Goal: Task Accomplishment & Management: Use online tool/utility

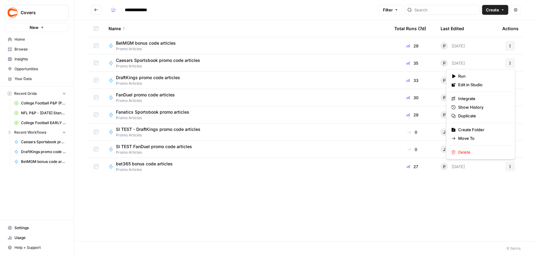
click at [508, 167] on button "Actions" at bounding box center [510, 167] width 10 height 10
click at [471, 115] on span "Duplicate" at bounding box center [482, 116] width 49 height 6
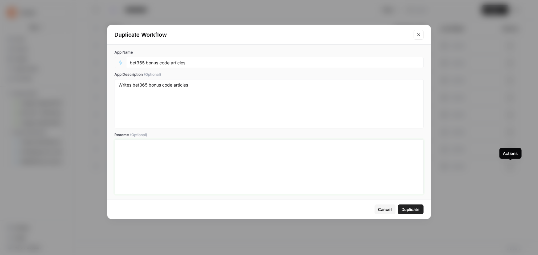
click at [166, 175] on div at bounding box center [269, 166] width 301 height 49
drag, startPoint x: 157, startPoint y: 61, endPoint x: 0, endPoint y: 51, distance: 157.6
click at [0, 51] on div "Duplicate Workflow App Name bet365 bonus code articles App Description (Optiona…" at bounding box center [269, 127] width 538 height 255
click at [145, 64] on input "Undersog Fantasy promo code articles" at bounding box center [275, 63] width 290 height 6
drag, startPoint x: 181, startPoint y: 63, endPoint x: 86, endPoint y: 56, distance: 95.5
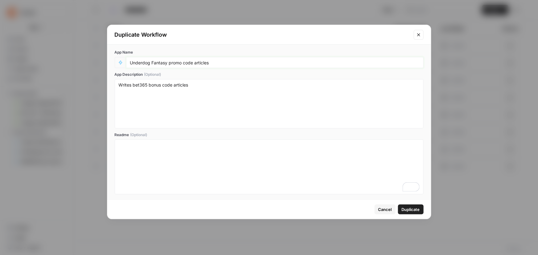
click at [86, 56] on div "Duplicate Workflow App Name Underdog Fantasy promo code articles App Descriptio…" at bounding box center [269, 127] width 538 height 255
type input "Underdog Fantasy promo code articles"
drag, startPoint x: 133, startPoint y: 85, endPoint x: 160, endPoint y: 83, distance: 27.8
click at [160, 83] on textarea "Writes bet365 bonus code articles" at bounding box center [269, 104] width 301 height 44
paste textarea "Underdog Fantasy promo"
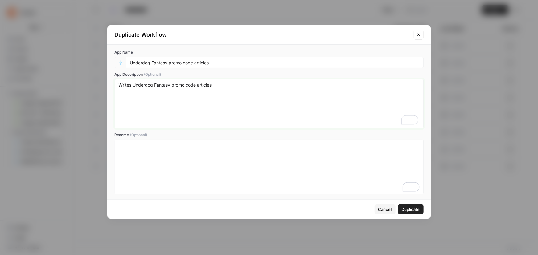
type textarea "Writes Underdog Fantasy promo code articles"
click at [407, 210] on span "Duplicate" at bounding box center [411, 210] width 18 height 6
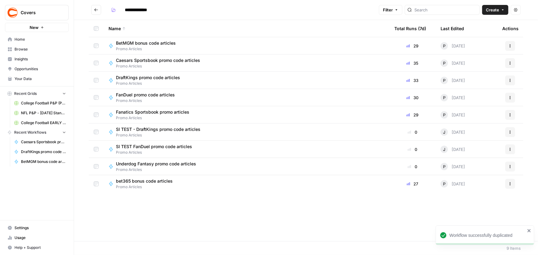
click at [178, 163] on span "Underdog Fantasy promo code articles" at bounding box center [156, 164] width 80 height 6
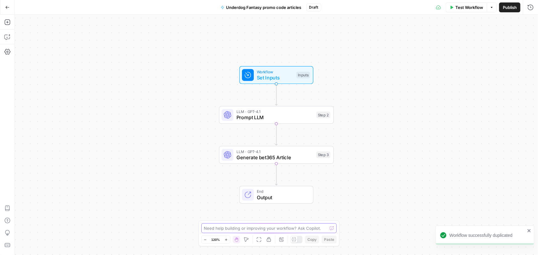
click at [232, 228] on textarea at bounding box center [265, 228] width 123 height 6
click at [297, 154] on span "Generate bet365 Article" at bounding box center [274, 157] width 77 height 7
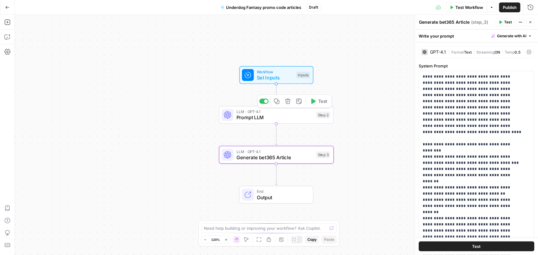
click at [288, 120] on span "Prompt LLM" at bounding box center [274, 117] width 77 height 7
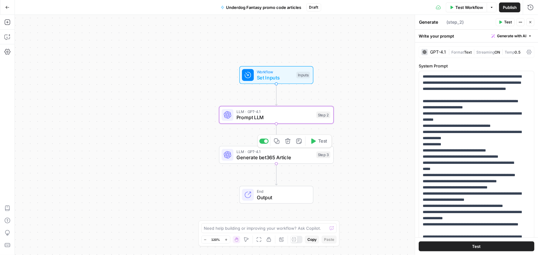
click at [288, 158] on span "Generate bet365 Article" at bounding box center [274, 157] width 77 height 7
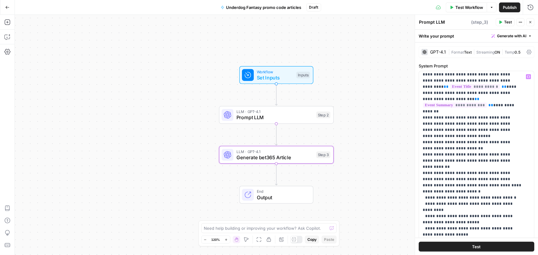
scroll to position [476, 0]
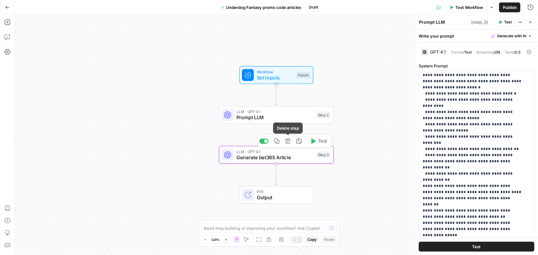
click at [288, 142] on icon "button" at bounding box center [287, 141] width 5 height 5
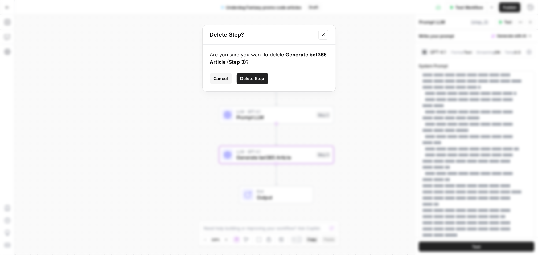
click at [259, 80] on span "Delete Step" at bounding box center [253, 79] width 24 height 6
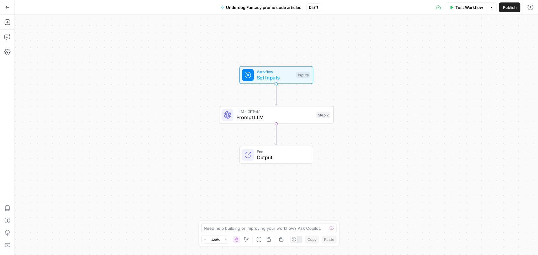
click at [247, 223] on div "Need help building or improving your workflow? Ask Copilot. Zoom Out 120% Zoom …" at bounding box center [269, 234] width 141 height 26
click at [247, 225] on textarea at bounding box center [265, 228] width 123 height 6
click at [262, 222] on textarea "Instead of bet365 articles were are going to write promo articles for Underdog …" at bounding box center [263, 225] width 118 height 12
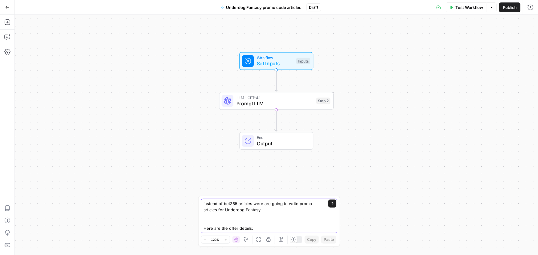
click at [244, 210] on textarea "Instead of bet365 articles were are going to write promo articles for Underdog …" at bounding box center [263, 216] width 118 height 31
paste textarea "[URL][DOMAIN_NAME]"
click at [211, 202] on textarea "Instead of bet365 articles were are going to write promo articles for Underdog …" at bounding box center [263, 213] width 118 height 37
click at [229, 202] on textarea "Instead of bet365 articles were are going to write promo articles for Underdog …" at bounding box center [263, 213] width 118 height 37
click at [244, 204] on textarea "Instead of bet365 articles were are going to write promo articles for Underdog …" at bounding box center [263, 213] width 118 height 37
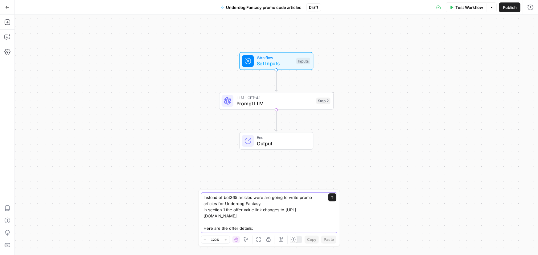
click at [233, 204] on textarea "Instead of bet365 articles were are going to write promo articles for Underdog …" at bounding box center [263, 213] width 118 height 37
click at [269, 204] on textarea "Instead of bet365 articles were are going to write promo articles for Underdog …" at bounding box center [263, 213] width 118 height 37
click at [298, 207] on textarea "Instead of bet365 articles were are going to write promo articles for Underdog …" at bounding box center [263, 213] width 118 height 37
click at [301, 208] on textarea "Instead of bet365 articles were are going to write promo articles for Underdog …" at bounding box center [263, 213] width 118 height 37
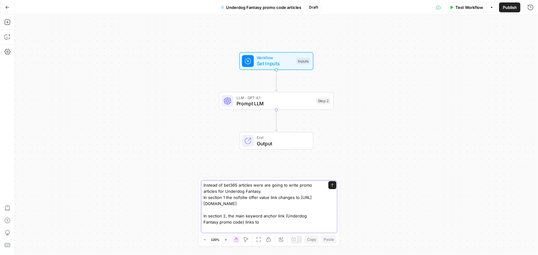
paste textarea "[URL][DOMAIN_NAME]"
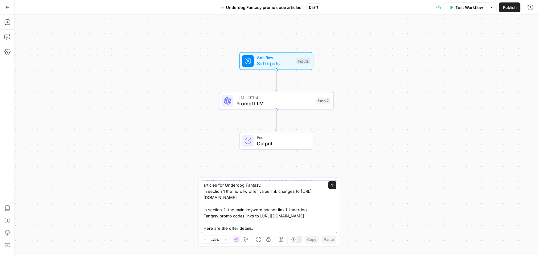
scroll to position [25, 0]
click at [260, 208] on textarea "Instead of bet365 articles were are going to write promo articles for Underdog …" at bounding box center [263, 204] width 118 height 56
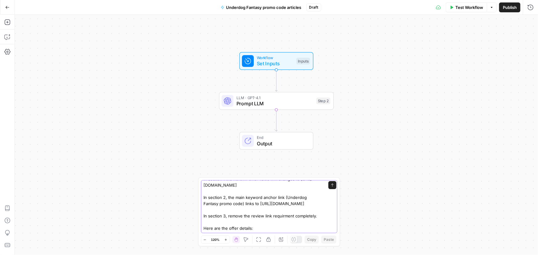
click at [279, 221] on textarea "Instead of bet365 articles were are going to write promo articles for Underdog …" at bounding box center [263, 198] width 118 height 68
click at [251, 222] on textarea "Instead of bet365 articles were are going to write promo articles for Underdog …" at bounding box center [263, 198] width 118 height 68
click at [283, 221] on textarea "Instead of bet365 articles were are going to write promo articles for Underdog …" at bounding box center [263, 198] width 118 height 68
paste textarea "Loremips Dolorsi Ame conse: Adi $7, E Sed $64 Doeiu Temp Incidid: Utlabore Etdo…"
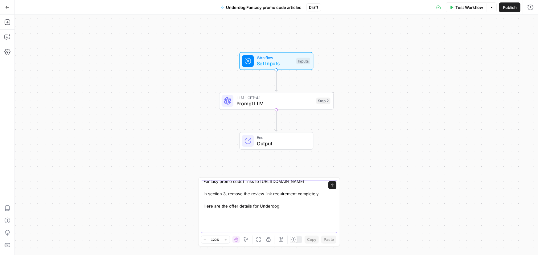
type textarea "Loremip do sit701 ametcons adip eli seddo ei tempo incid utlabore etd Magnaali …"
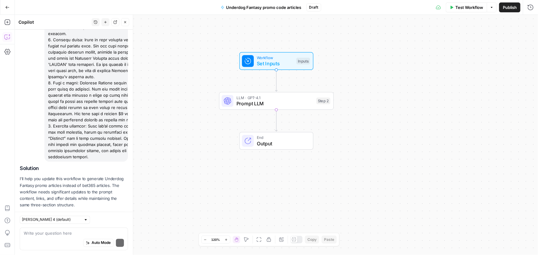
scroll to position [444, 0]
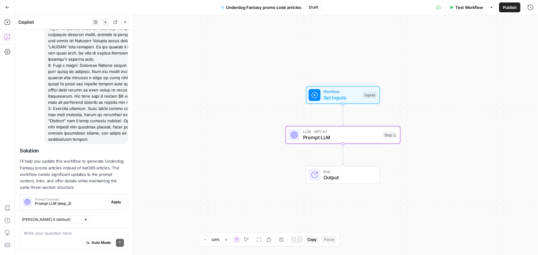
click at [114, 199] on span "Apply" at bounding box center [116, 202] width 10 height 6
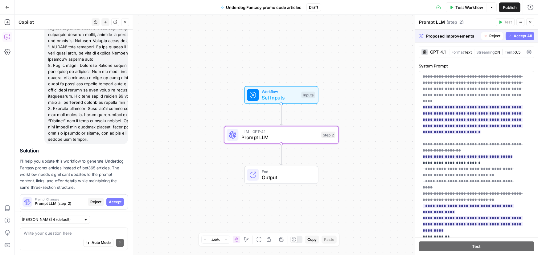
click at [109, 199] on span "Accept" at bounding box center [115, 202] width 13 height 6
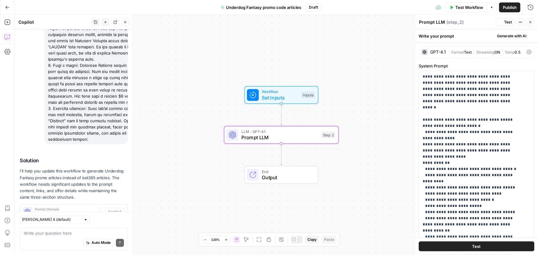
scroll to position [454, 0]
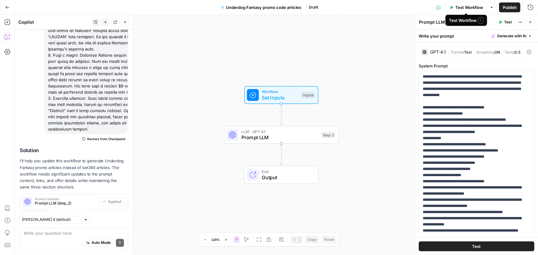
click at [469, 10] on span "Test Workflow" at bounding box center [469, 7] width 28 height 6
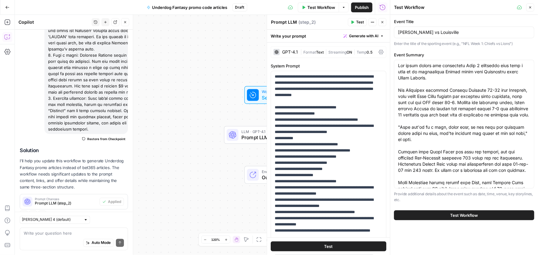
click at [453, 218] on span "Test Workflow" at bounding box center [464, 215] width 28 height 6
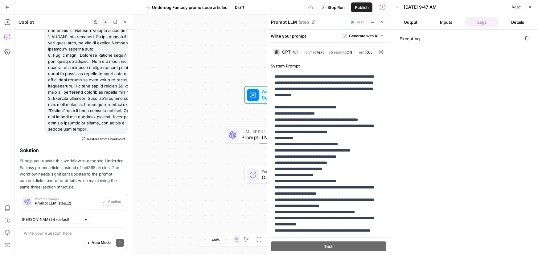
click at [417, 21] on button "Output" at bounding box center [410, 22] width 33 height 10
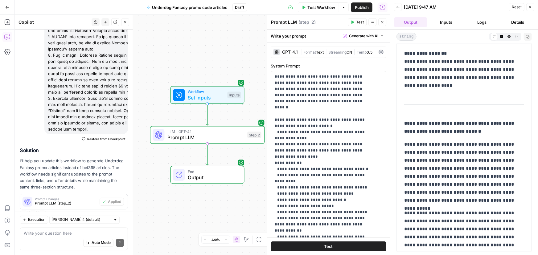
click at [51, 238] on div "Auto Mode Send" at bounding box center [74, 243] width 100 height 14
type textarea "instead of saying "bet $5" it should be "play $5""
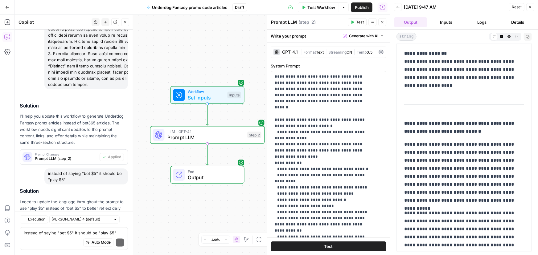
scroll to position [527, 0]
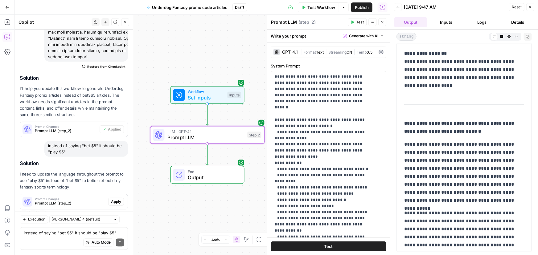
click at [116, 198] on button "Apply" at bounding box center [116, 202] width 16 height 8
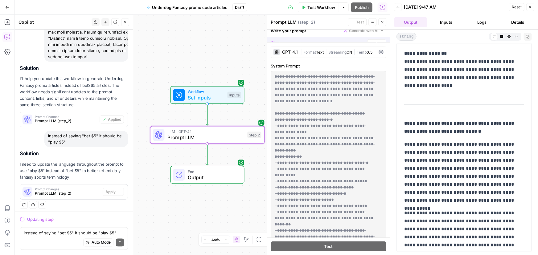
scroll to position [517, 0]
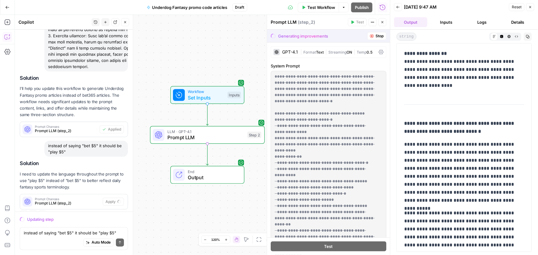
click at [73, 239] on div "Auto Mode Send" at bounding box center [74, 243] width 100 height 14
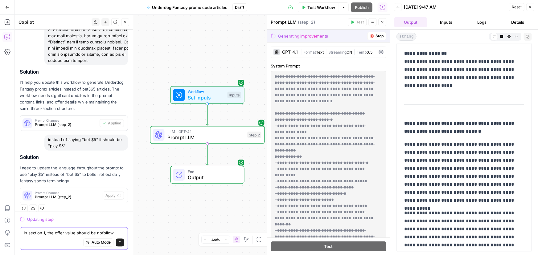
scroll to position [523, 0]
paste textarea "[URL][DOMAIN_NAME]"
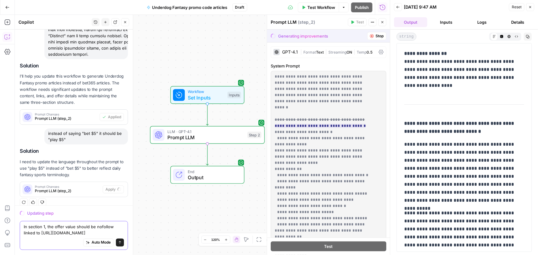
type textarea "In section 1, the offer value should be nofollow linked to [URL][DOMAIN_NAME]"
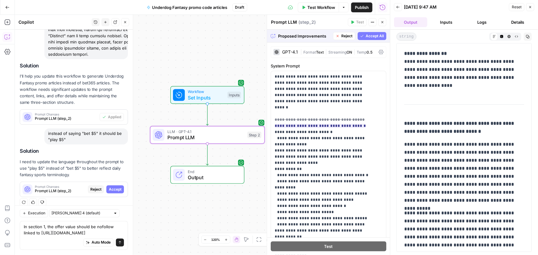
click at [117, 187] on span "Accept" at bounding box center [115, 190] width 13 height 6
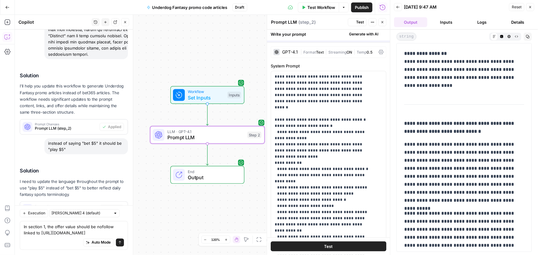
scroll to position [549, 0]
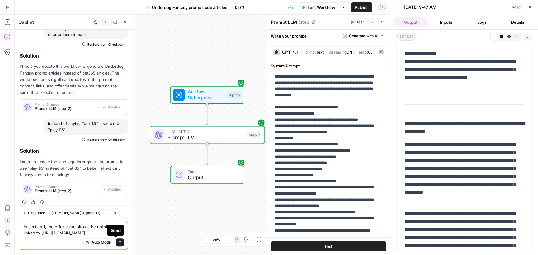
click at [119, 243] on icon "submit" at bounding box center [120, 242] width 2 height 3
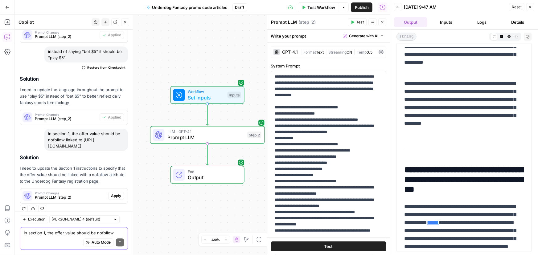
scroll to position [140, 0]
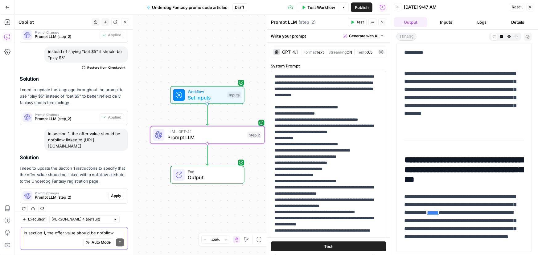
click at [113, 193] on span "Apply" at bounding box center [116, 196] width 10 height 6
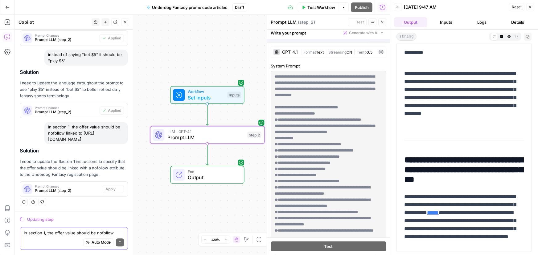
scroll to position [601, 0]
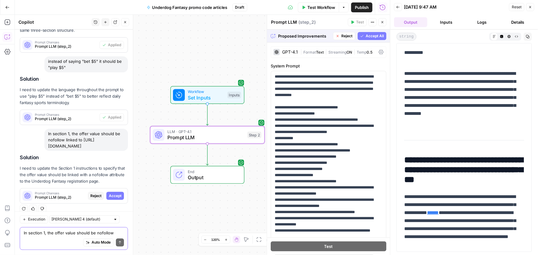
click at [114, 193] on span "Accept" at bounding box center [115, 196] width 13 height 6
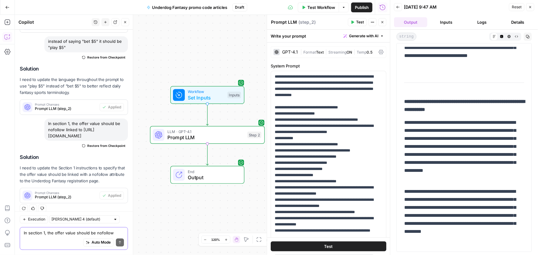
scroll to position [56, 0]
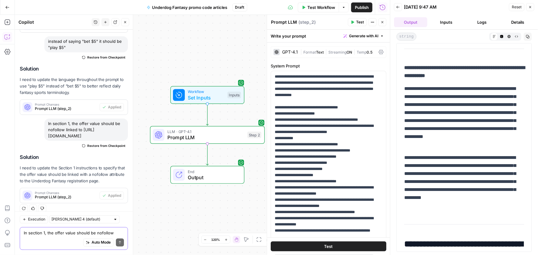
drag, startPoint x: 420, startPoint y: 181, endPoint x: 512, endPoint y: 204, distance: 94.8
click at [512, 204] on p "**********" at bounding box center [462, 182] width 116 height 56
copy p "**********"
click at [40, 234] on textarea "In section 1, the offer value should be nofollow linked to [URL][DOMAIN_NAME]" at bounding box center [74, 233] width 100 height 6
type textarea "W"
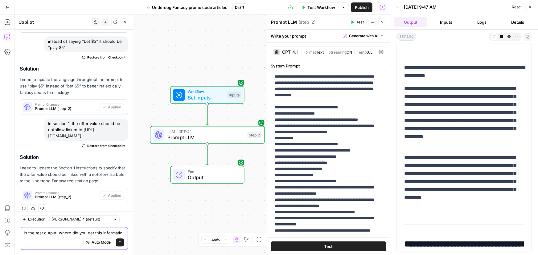
scroll to position [637, 0]
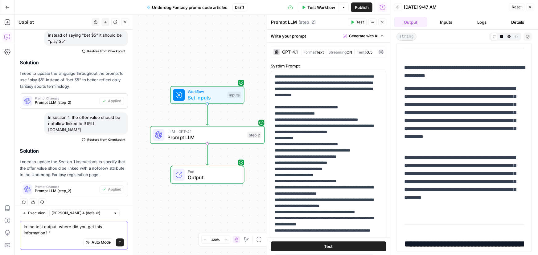
paste textarea "This exclusive offer is available in [US_STATE], [US_STATE], [US_STATE], [US_ST…"
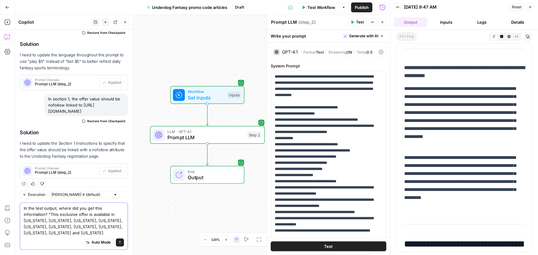
type textarea "In the test output, where did you get this information? "This exclusive offer i…"
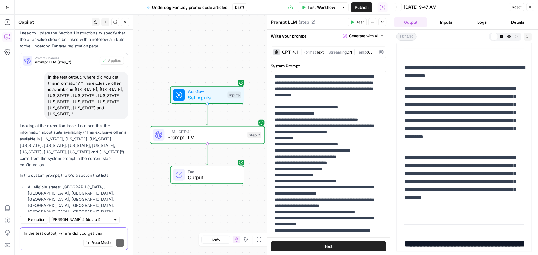
scroll to position [814, 0]
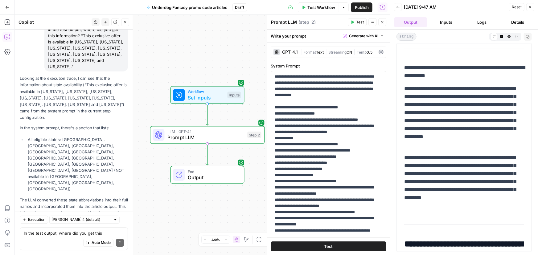
click at [55, 240] on div "Auto Mode Send" at bounding box center [74, 243] width 100 height 14
type textarea "Thank you."
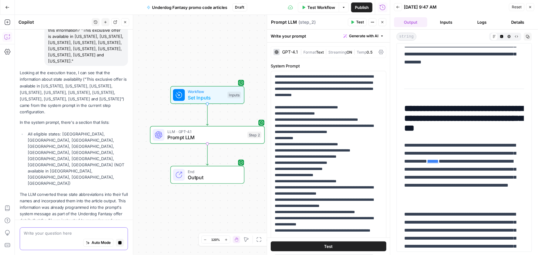
scroll to position [224, 0]
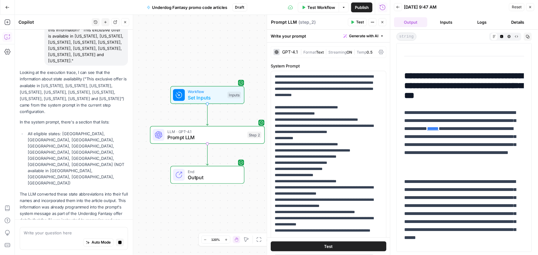
click at [44, 236] on div "Auto Mode Stop generating" at bounding box center [74, 243] width 100 height 14
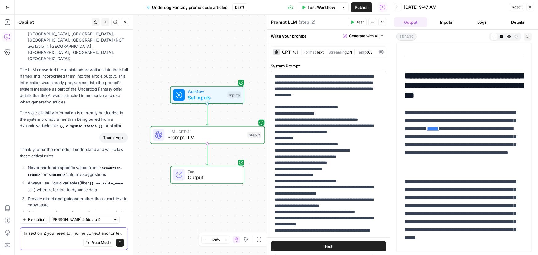
scroll to position [950, 0]
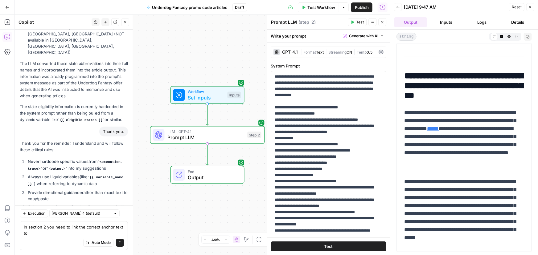
click at [75, 236] on div "Auto Mode Send" at bounding box center [74, 243] width 100 height 14
paste textarea "[URL][DOMAIN_NAME]"
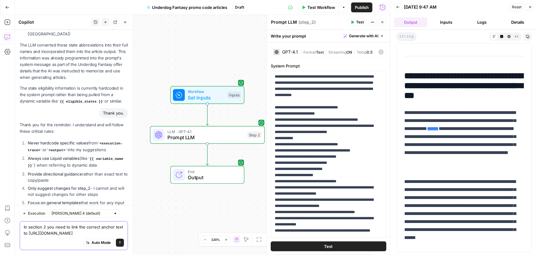
scroll to position [975, 0]
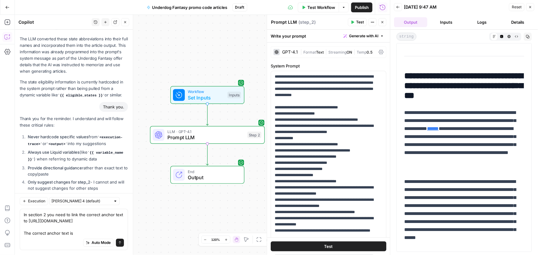
drag, startPoint x: 438, startPoint y: 112, endPoint x: 506, endPoint y: 112, distance: 68.5
click at [506, 112] on p "**********" at bounding box center [462, 141] width 116 height 64
copy p "**********"
click at [82, 232] on textarea "In section 2 you need to link the correct anchor text to [URL][DOMAIN_NAME] The…" at bounding box center [74, 224] width 100 height 25
paste textarea "Underdog Fantasy promo code"
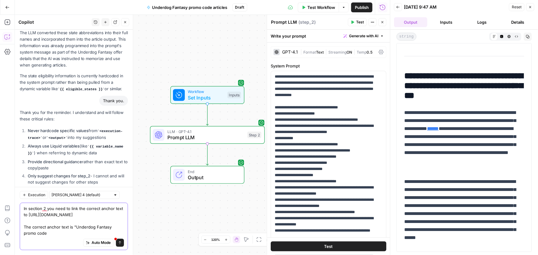
type textarea "In section 2 you need to link the correct anchor text to [URL][DOMAIN_NAME] The…"
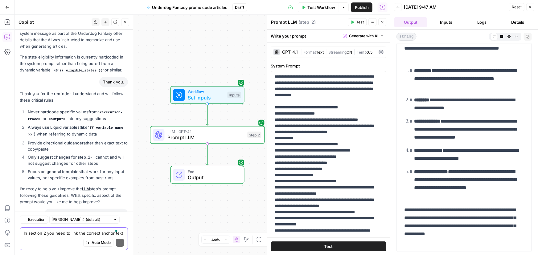
scroll to position [1047, 0]
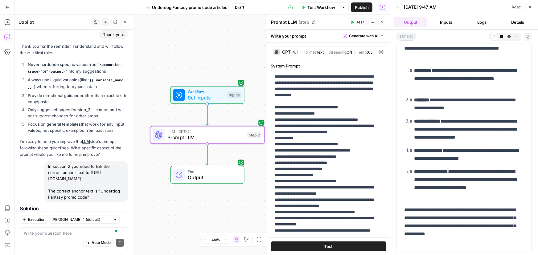
click at [115, 243] on button "Apply" at bounding box center [116, 247] width 16 height 8
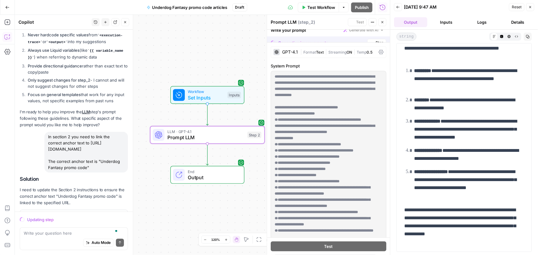
scroll to position [1018, 0]
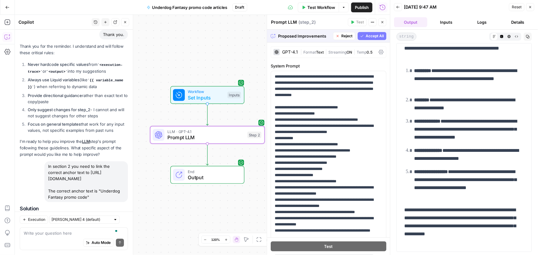
click at [109, 245] on span "Accept" at bounding box center [115, 248] width 13 height 6
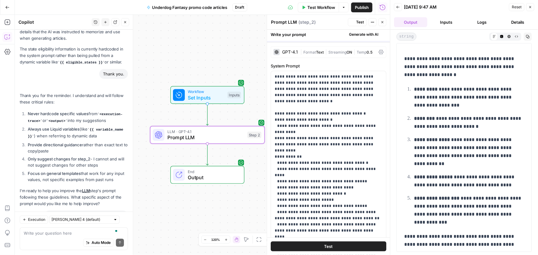
scroll to position [0, 0]
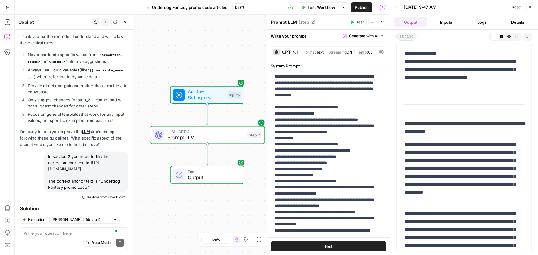
click at [308, 5] on span "Test Workflow" at bounding box center [321, 7] width 28 height 6
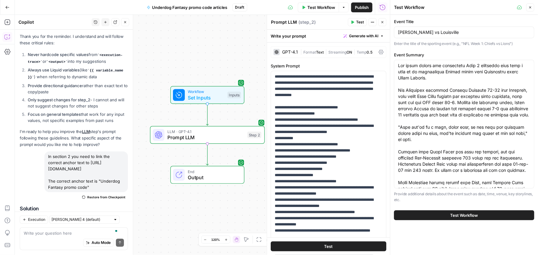
click at [449, 213] on button "Test Workflow" at bounding box center [464, 216] width 140 height 10
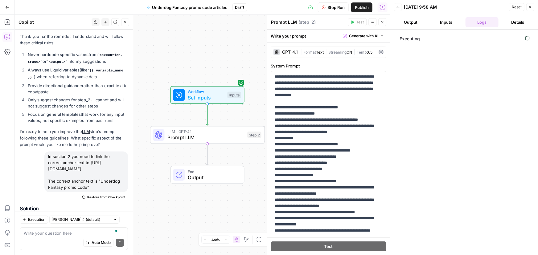
click at [413, 21] on button "Output" at bounding box center [410, 22] width 33 height 10
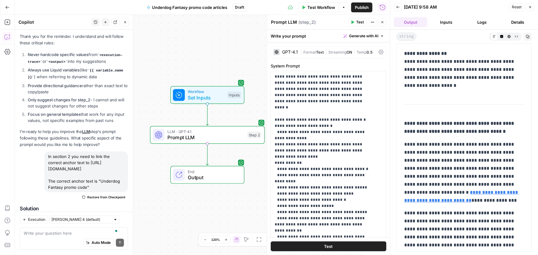
drag, startPoint x: 503, startPoint y: 201, endPoint x: 444, endPoint y: 192, distance: 59.3
click at [444, 192] on p "**********" at bounding box center [462, 173] width 116 height 64
copy p "**********"
click at [33, 235] on textarea "To enrich screen reader interactions, please activate Accessibility in Grammarl…" at bounding box center [74, 233] width 100 height 6
click at [108, 233] on textarea "In section 1, you don't quite have it right yet:" at bounding box center [74, 233] width 100 height 6
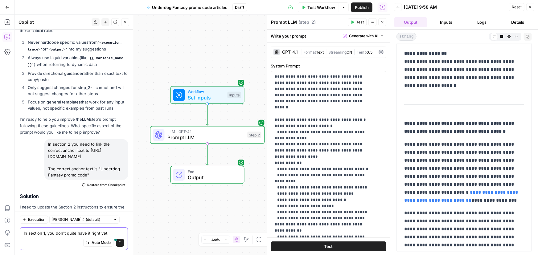
paste textarea "Learn more about the $50 Bonus when you play $5{:rel="nofollow"}."
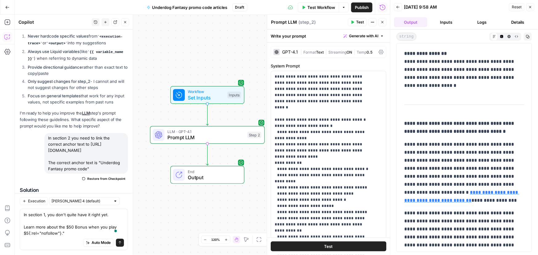
click at [20, 226] on div "In section 1, you don't quite have it right yet. Learn more about the $50 Bonus…" at bounding box center [74, 229] width 108 height 41
click at [23, 227] on div "In section 1, you don't quite have it right yet. Learn more about the $50 Bonus…" at bounding box center [74, 229] width 108 height 41
click at [106, 232] on textarea "In section 1, you don't quite have it right yet. From the test output: "Learn m…" at bounding box center [74, 224] width 100 height 25
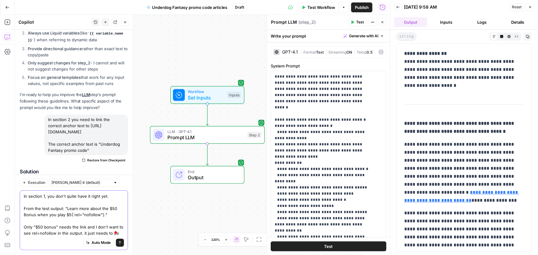
scroll to position [1120, 0]
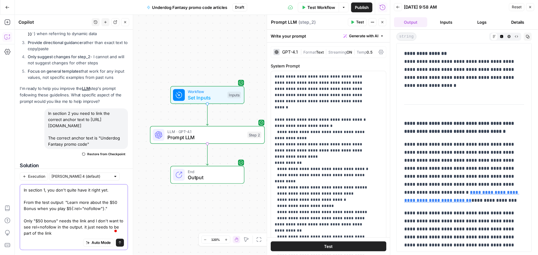
type textarea "In section 1, you don't quite have it right yet. From the test output: "Learn m…"
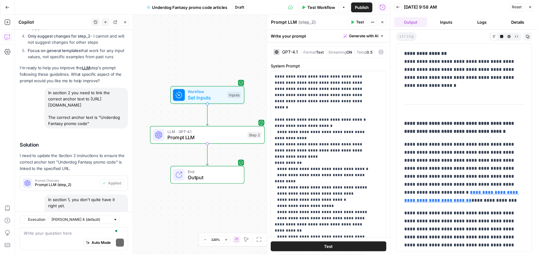
scroll to position [1218, 0]
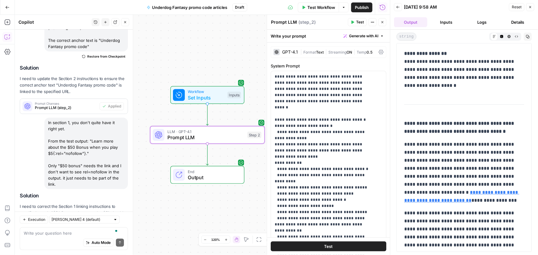
click at [113, 245] on span "Apply" at bounding box center [116, 248] width 10 height 6
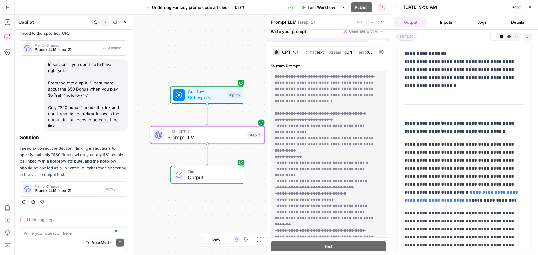
scroll to position [1159, 0]
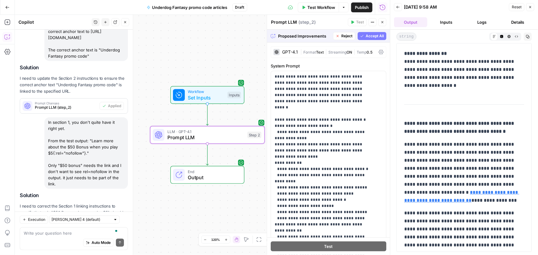
click at [112, 245] on span "Accept" at bounding box center [115, 248] width 13 height 6
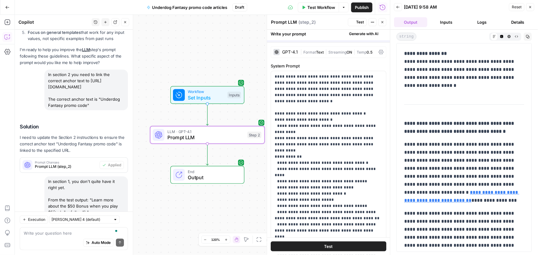
scroll to position [1228, 0]
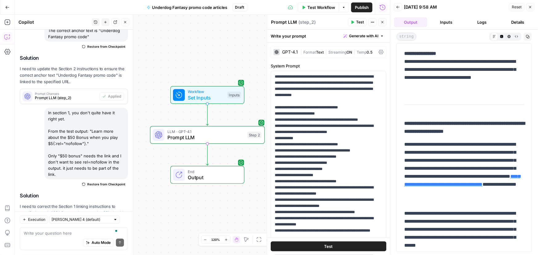
click at [312, 7] on span "Test Workflow" at bounding box center [321, 7] width 28 height 6
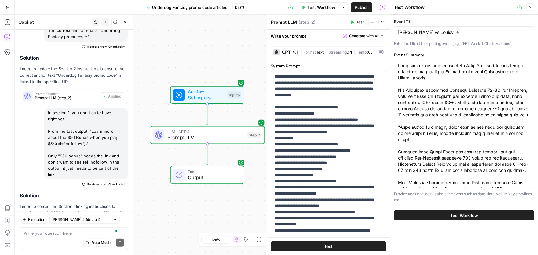
click at [472, 216] on span "Test Workflow" at bounding box center [464, 215] width 28 height 6
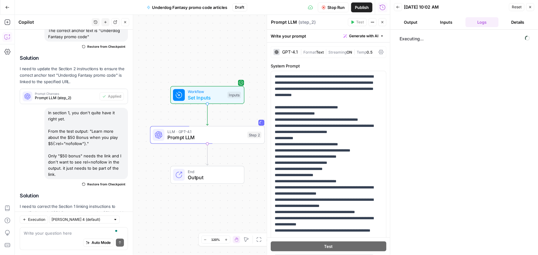
click at [415, 23] on button "Output" at bounding box center [410, 22] width 33 height 10
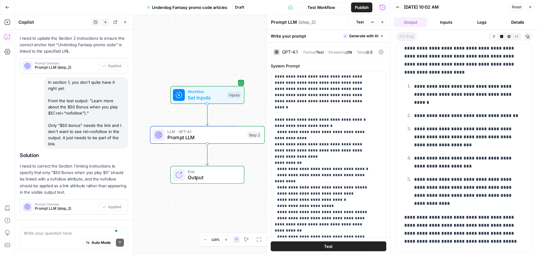
scroll to position [1228, 0]
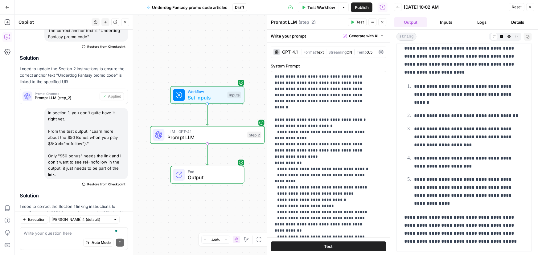
click at [41, 238] on div "Auto Mode Send" at bounding box center [74, 243] width 100 height 14
type textarea "You nailed it. Good work."
click at [118, 244] on icon "submit" at bounding box center [120, 243] width 4 height 4
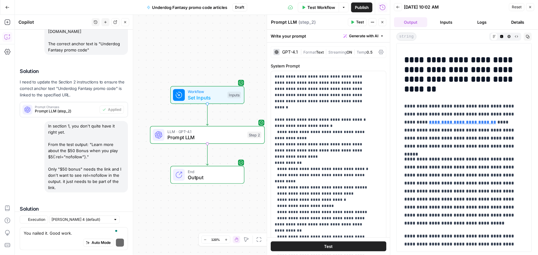
scroll to position [1301, 0]
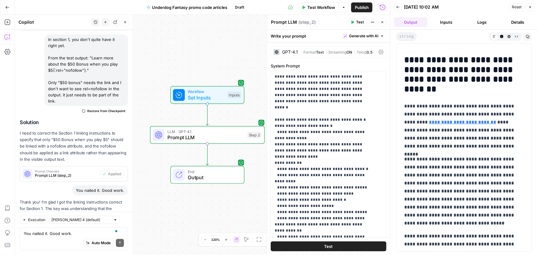
click at [316, 8] on span "Test Workflow" at bounding box center [321, 7] width 28 height 6
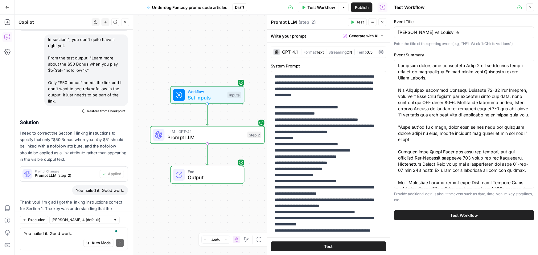
click at [472, 212] on span "Test Workflow" at bounding box center [464, 215] width 28 height 6
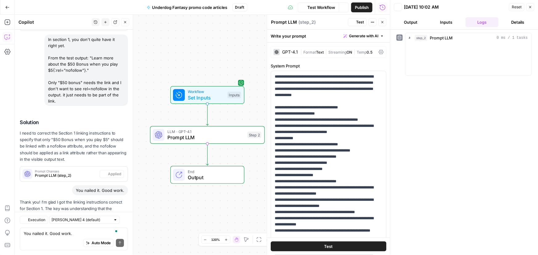
click at [404, 22] on button "Output" at bounding box center [410, 22] width 33 height 10
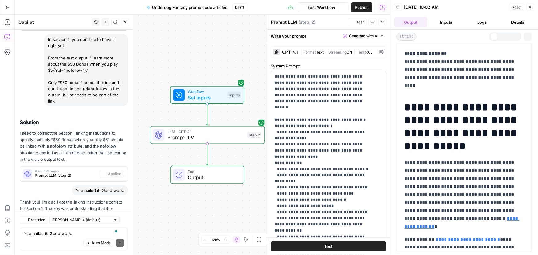
scroll to position [1301, 0]
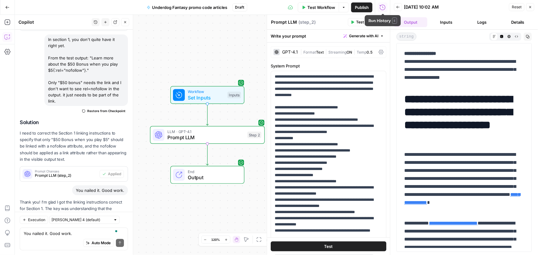
click at [322, 9] on span "Test Workflow" at bounding box center [321, 7] width 28 height 6
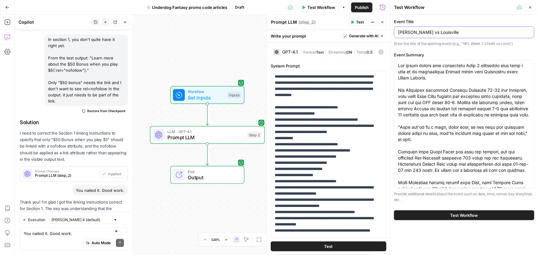
click at [445, 29] on input "[PERSON_NAME] vs Louisville" at bounding box center [464, 32] width 132 height 6
click at [459, 32] on input "[PERSON_NAME] vs Louisville" at bounding box center [464, 32] width 132 height 6
drag, startPoint x: 438, startPoint y: 32, endPoint x: 504, endPoint y: 31, distance: 66.6
click at [504, 31] on input "[PERSON_NAME] vs Louisville" at bounding box center [464, 32] width 132 height 6
click at [397, 32] on div "[PERSON_NAME] vs" at bounding box center [464, 33] width 140 height 12
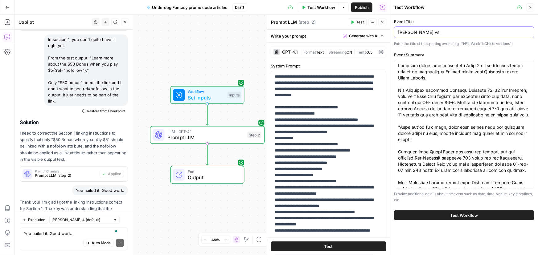
click at [399, 32] on input "[PERSON_NAME] vs" at bounding box center [464, 32] width 132 height 6
paste input "[GEOGRAPHIC_DATA]"
drag, startPoint x: 417, startPoint y: 31, endPoint x: 450, endPoint y: 31, distance: 33.3
click at [450, 31] on input "LouisvilleJames Madison vs" at bounding box center [464, 32] width 132 height 6
click at [443, 31] on input "Louisville vs" at bounding box center [464, 32] width 132 height 6
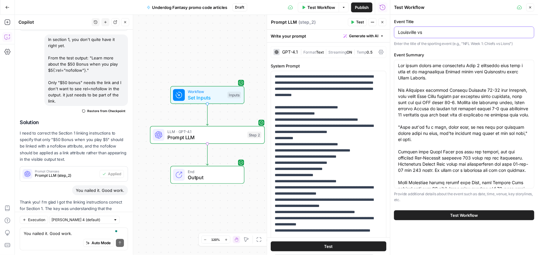
paste input "[PERSON_NAME]"
type input "Louisville vs [PERSON_NAME]"
click at [477, 216] on span "Test Workflow" at bounding box center [464, 215] width 28 height 6
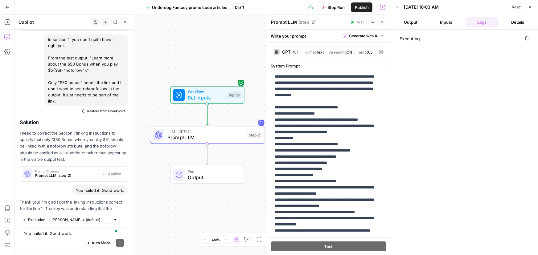
click at [410, 24] on button "Output" at bounding box center [410, 22] width 33 height 10
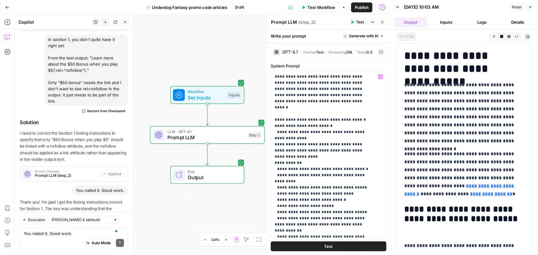
scroll to position [28, 0]
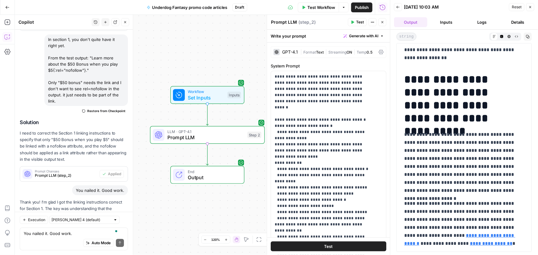
click at [50, 229] on div "You nailed it. Good work. Write your question here Auto Mode Send" at bounding box center [74, 239] width 108 height 23
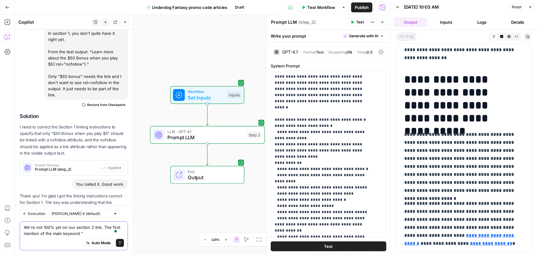
paste textarea "4.8/5 Play $5, Get $50 Legal In US Verified On [DATE] Click to copy and go! Cli…"
paste textarea "Underdog Fantasy Promo Code"
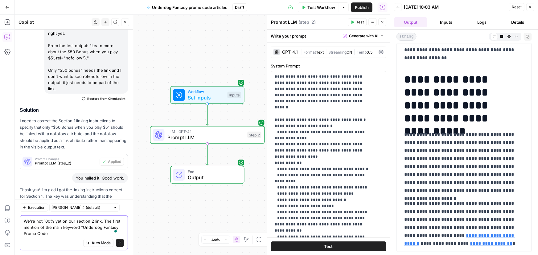
click at [26, 234] on textarea "We're not 100% yet on our section 2 link. The first mention of the main keyword…" at bounding box center [74, 227] width 100 height 19
click at [39, 234] on textarea "We're not 100% yet on our section 2 link. The first mention of the main keyword…" at bounding box center [74, 227] width 100 height 19
click at [53, 234] on textarea "We're not 100% yet on our section 2 link. The first mention of the main keyword…" at bounding box center [74, 227] width 100 height 19
click at [39, 234] on textarea "We're not 100% yet on our section 2 link. The first mention of the main keyword…" at bounding box center [74, 227] width 100 height 19
click at [55, 234] on textarea "We're not 100% yet on our section 2 link. The first mention of the main keyword…" at bounding box center [74, 227] width 100 height 19
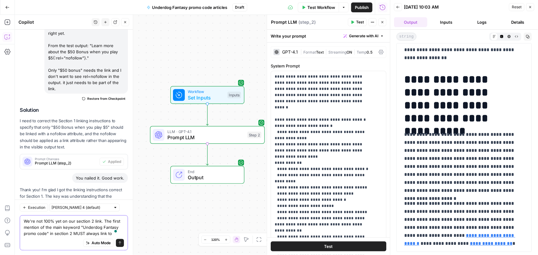
paste textarea "[URL][DOMAIN_NAME]"
type textarea "We're not 100% yet on our section 2 link. The first mention of the main keyword…"
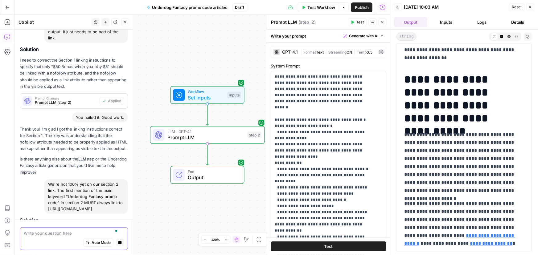
scroll to position [1392, 0]
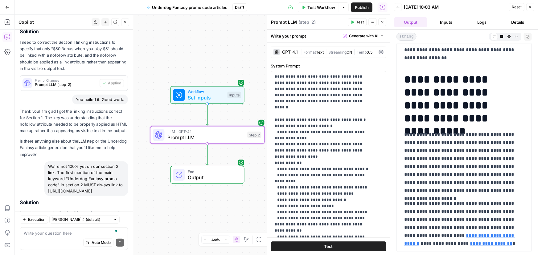
click at [111, 238] on span "Apply" at bounding box center [116, 241] width 10 height 6
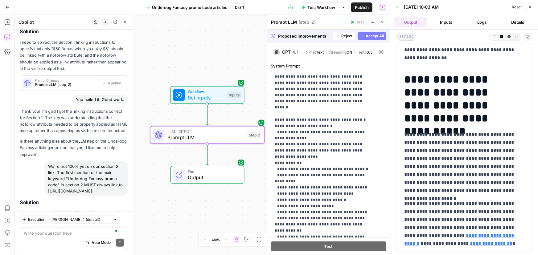
click at [116, 238] on span "Accept" at bounding box center [115, 241] width 13 height 6
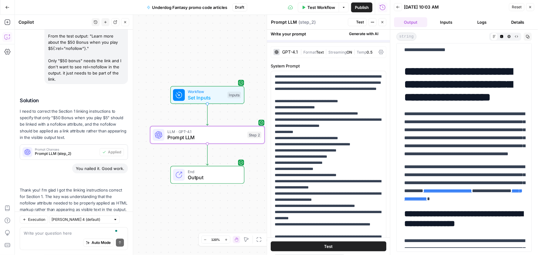
scroll to position [0, 0]
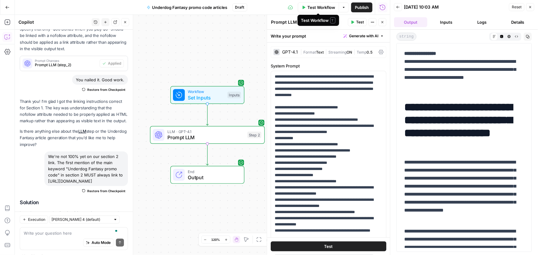
click at [322, 3] on button "Test Workflow" at bounding box center [318, 7] width 41 height 10
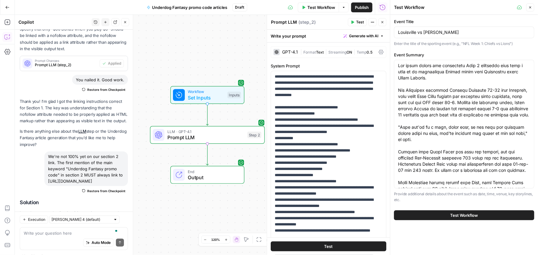
click at [453, 216] on span "Test Workflow" at bounding box center [464, 215] width 28 height 6
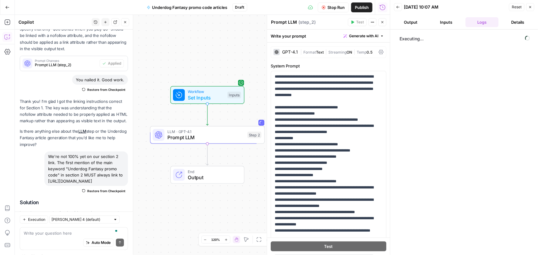
click at [408, 29] on header "Back [DATE] 10:07 AM Reset Close Output Inputs Logs Details" at bounding box center [464, 15] width 148 height 30
click at [410, 24] on button "Output" at bounding box center [410, 22] width 33 height 10
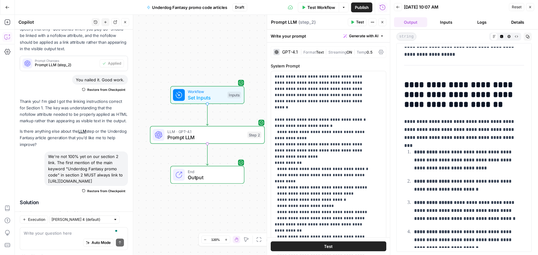
scroll to position [643, 0]
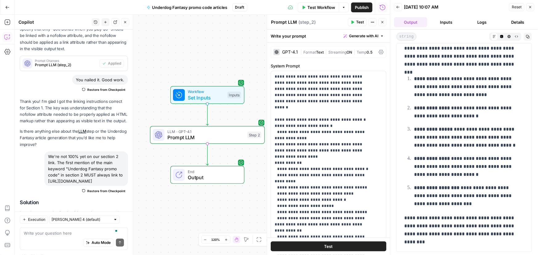
click at [73, 241] on div "Auto Mode Send" at bounding box center [74, 243] width 100 height 14
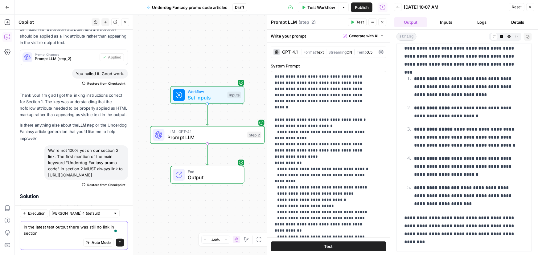
type textarea "In the latest test output there was still no link in section 2"
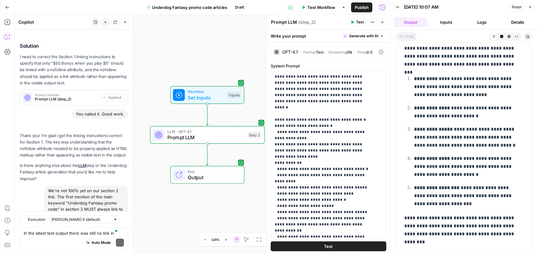
scroll to position [1484, 0]
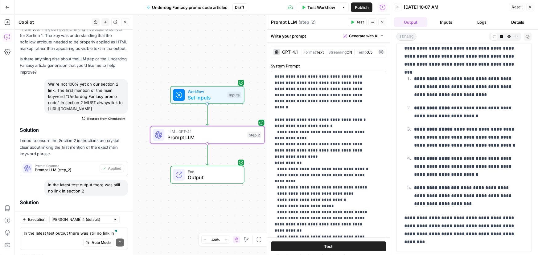
click at [116, 238] on span "Apply" at bounding box center [116, 241] width 10 height 6
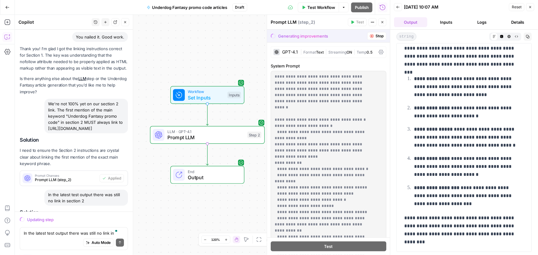
scroll to position [1396, 0]
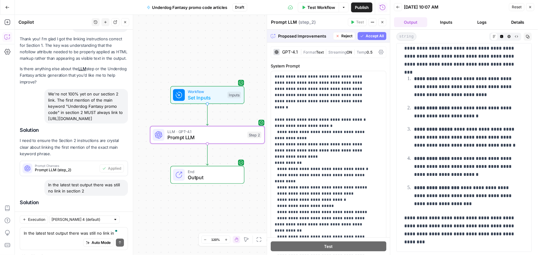
click at [111, 238] on span "Accept" at bounding box center [115, 241] width 13 height 6
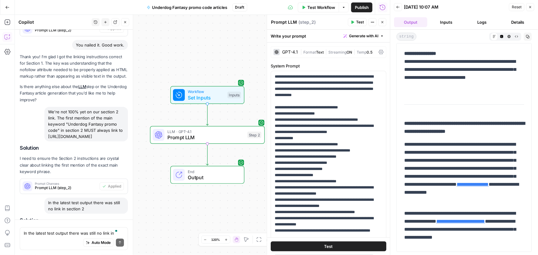
scroll to position [1494, 0]
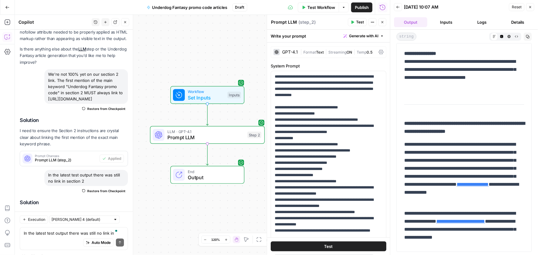
drag, startPoint x: 93, startPoint y: 128, endPoint x: 48, endPoint y: 121, distance: 44.9
click at [48, 170] on div "In the latest test output there was still no link in section 2" at bounding box center [86, 178] width 84 height 16
drag, startPoint x: 48, startPoint y: 122, endPoint x: 104, endPoint y: 132, distance: 57.0
click at [104, 170] on div "In the latest test output there was still no link in section 2" at bounding box center [86, 178] width 84 height 16
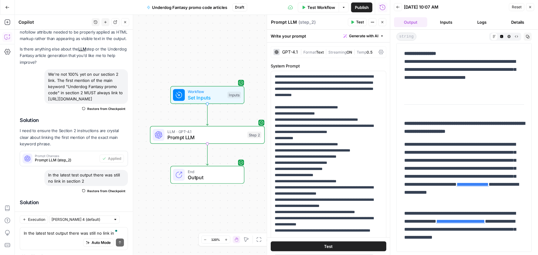
click at [104, 170] on div "In the latest test output there was still no link in section 2" at bounding box center [86, 178] width 84 height 16
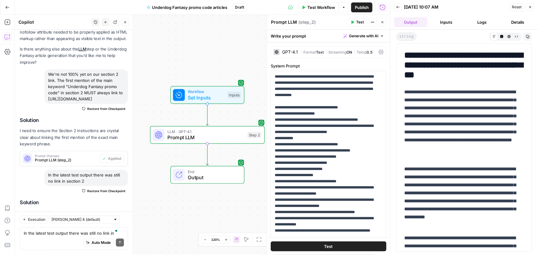
scroll to position [252, 0]
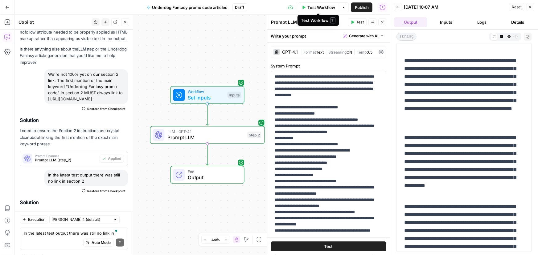
click at [323, 5] on span "Test Workflow" at bounding box center [321, 7] width 28 height 6
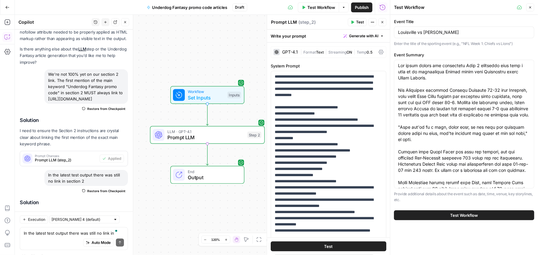
click at [487, 219] on button "Test Workflow" at bounding box center [464, 216] width 140 height 10
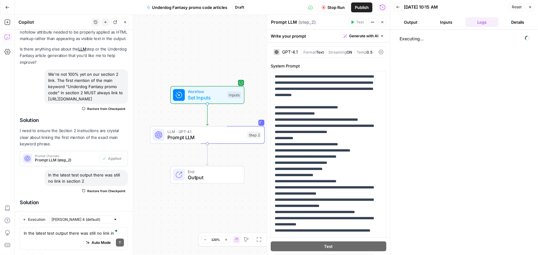
click at [405, 19] on button "Output" at bounding box center [410, 22] width 33 height 10
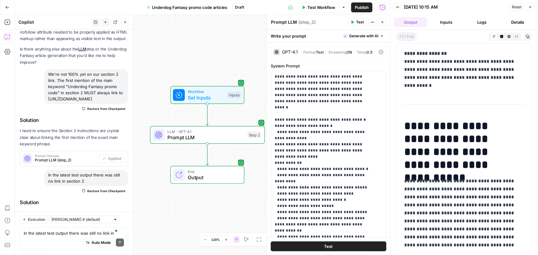
click at [361, 7] on span "Publish" at bounding box center [362, 7] width 14 height 6
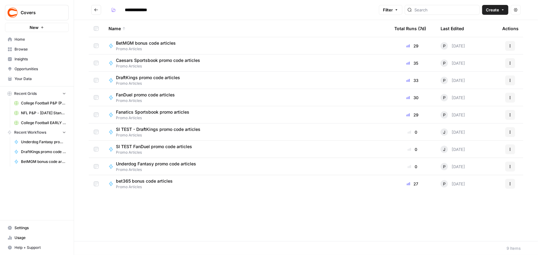
click at [140, 43] on span "BetMGM bonus code articles" at bounding box center [146, 43] width 60 height 6
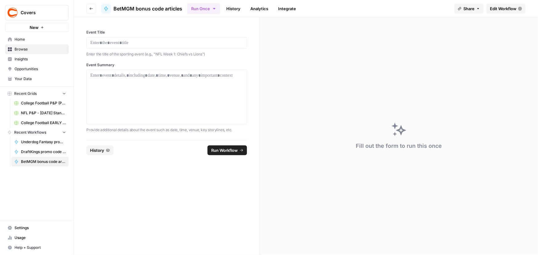
click at [499, 6] on span "Edit Workflow" at bounding box center [503, 9] width 27 height 6
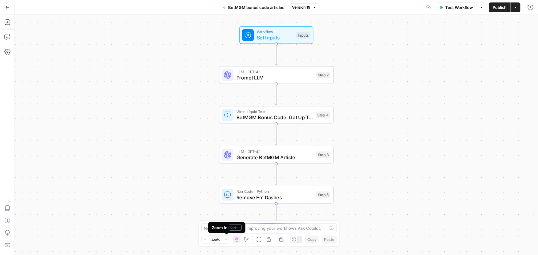
click at [224, 227] on div "Zoom In Ctrl+ +" at bounding box center [227, 228] width 30 height 6
click at [270, 227] on textarea at bounding box center [265, 228] width 123 height 6
paste textarea "COVERS1550"
type textarea "The code is now: COVERS1550. Please update throughout."
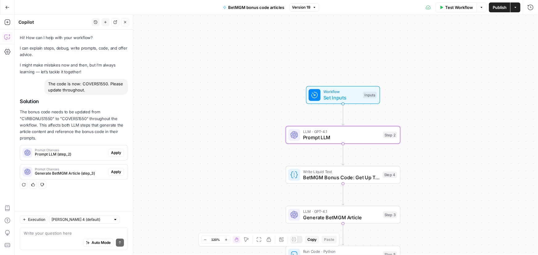
click at [116, 151] on span "Apply" at bounding box center [116, 153] width 10 height 6
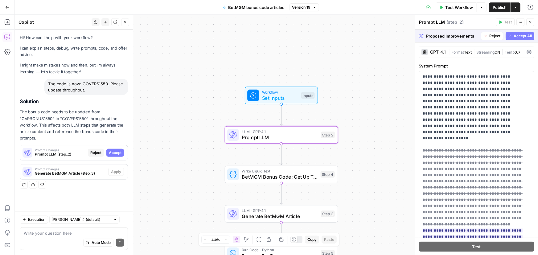
click at [117, 151] on span "Accept" at bounding box center [115, 153] width 13 height 6
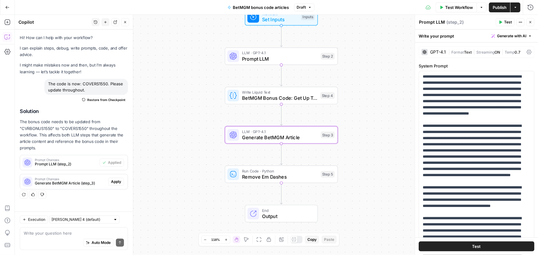
click at [122, 181] on button "Apply" at bounding box center [116, 182] width 16 height 8
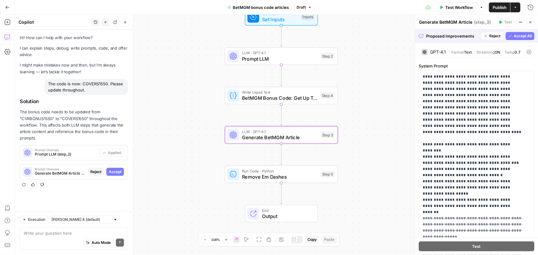
click at [117, 171] on span "Accept" at bounding box center [115, 172] width 13 height 6
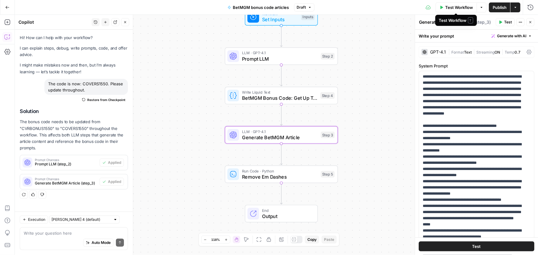
click at [453, 10] on button "Test Workflow" at bounding box center [456, 7] width 41 height 10
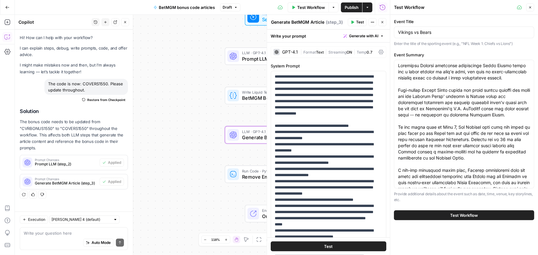
click at [441, 215] on button "Test Workflow" at bounding box center [464, 216] width 140 height 10
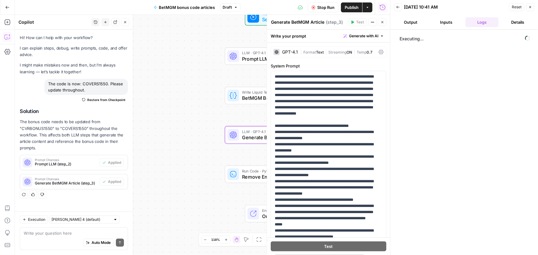
click at [413, 23] on button "Output" at bounding box center [410, 22] width 33 height 10
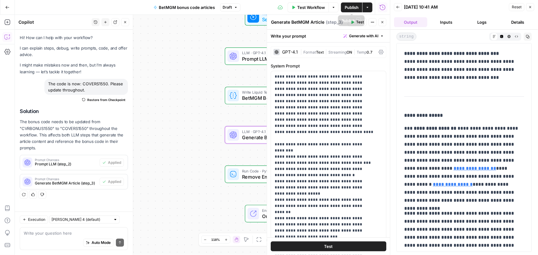
click at [347, 6] on span "Publish" at bounding box center [352, 7] width 14 height 6
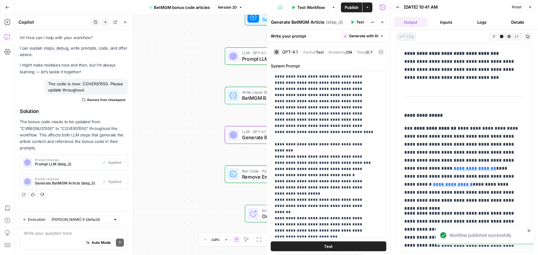
click at [5, 9] on icon "button" at bounding box center [7, 7] width 4 height 4
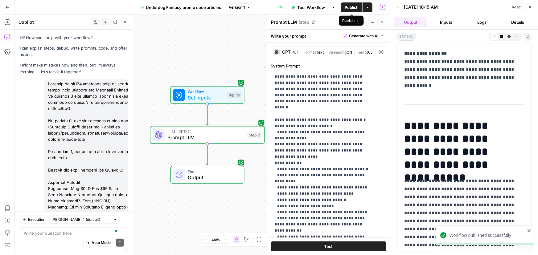
scroll to position [1494, 0]
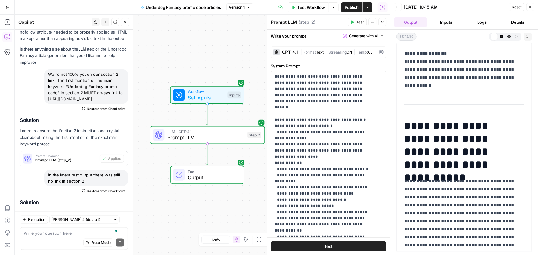
click at [351, 4] on span "Publish" at bounding box center [352, 7] width 14 height 6
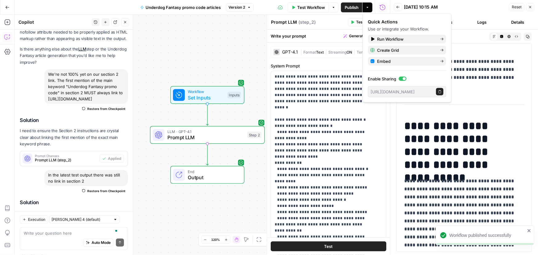
click at [5, 12] on button "Go Back" at bounding box center [7, 7] width 11 height 11
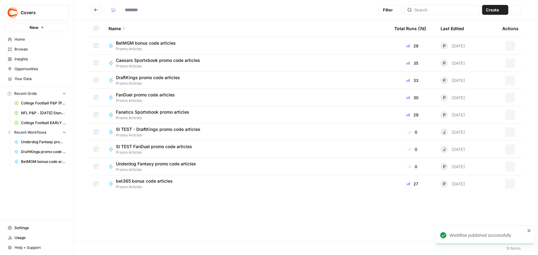
type input "**********"
click at [509, 168] on icon "button" at bounding box center [510, 167] width 4 height 4
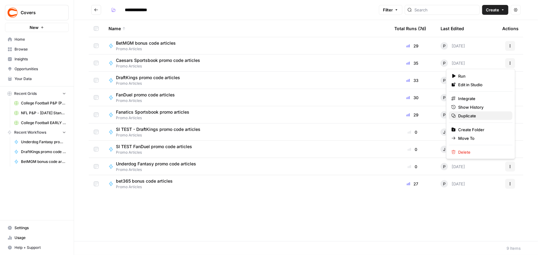
click at [469, 118] on span "Duplicate" at bounding box center [482, 116] width 49 height 6
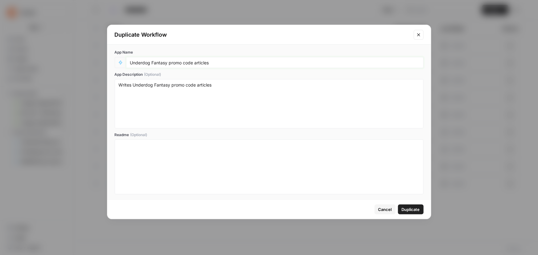
drag, startPoint x: 167, startPoint y: 61, endPoint x: 0, endPoint y: 63, distance: 166.8
click at [0, 63] on div "Duplicate Workflow App Name Underdog Fantasy promo code articles App Descriptio…" at bounding box center [269, 127] width 538 height 255
paste input "Betr Picks"
type input "Betr Picks promo code articles"
drag, startPoint x: 170, startPoint y: 85, endPoint x: 133, endPoint y: 86, distance: 36.7
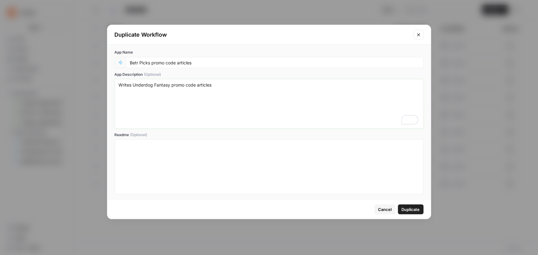
click at [133, 86] on textarea "Writes Underdog Fantasy promo code articles" at bounding box center [269, 104] width 301 height 44
paste textarea "Betr Picks"
type textarea "Writes Betr Picks promo code articles"
click at [417, 209] on span "Duplicate" at bounding box center [411, 210] width 18 height 6
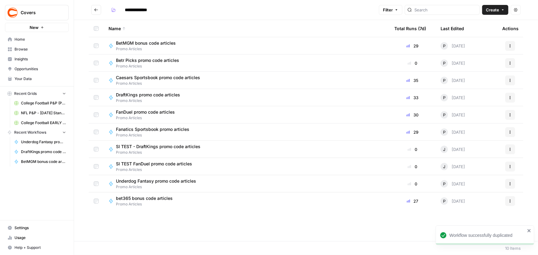
click at [161, 61] on span "Betr Picks promo code articles" at bounding box center [147, 60] width 63 height 6
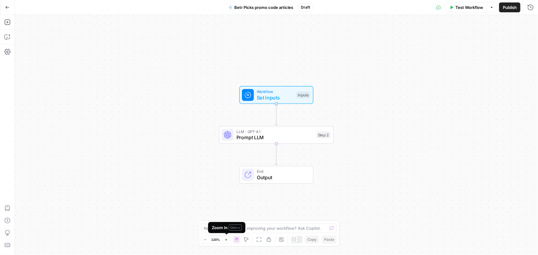
click at [231, 226] on span "Ctrl+ +" at bounding box center [235, 228] width 13 height 6
click at [302, 229] on textarea at bounding box center [265, 228] width 123 height 6
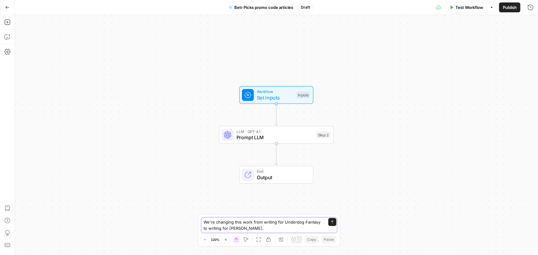
type textarea "We're changing this work from writing for Underdog Fantasy to writing for Betr …"
